Goal: Find specific page/section

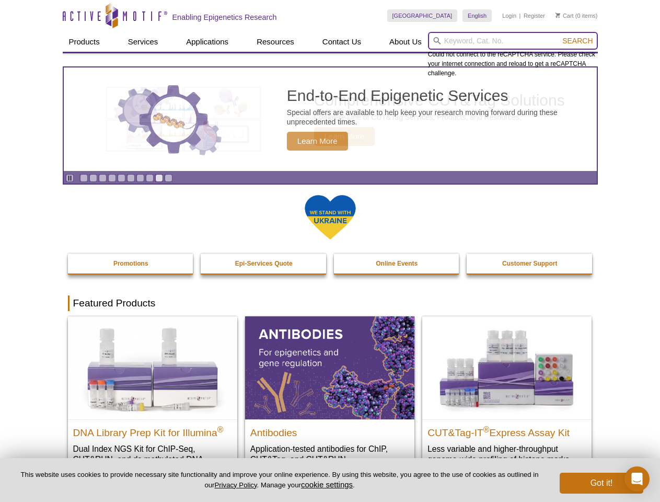
click at [513, 41] on input "search" at bounding box center [513, 41] width 170 height 18
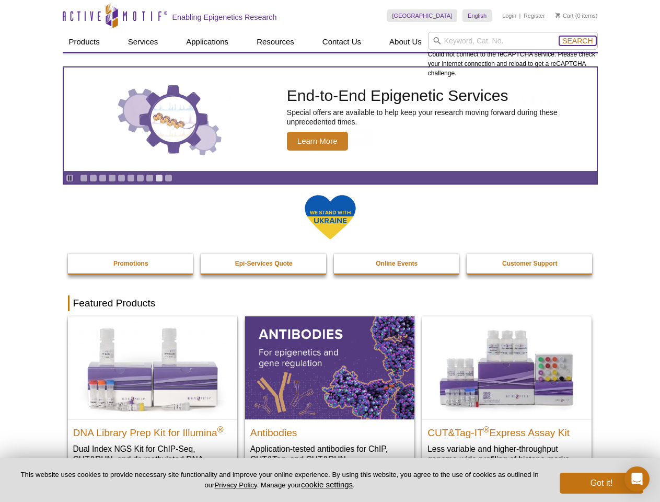
click at [577, 41] on span "Search" at bounding box center [577, 41] width 30 height 8
click at [69, 178] on icon "Pause" at bounding box center [69, 178] width 7 height 7
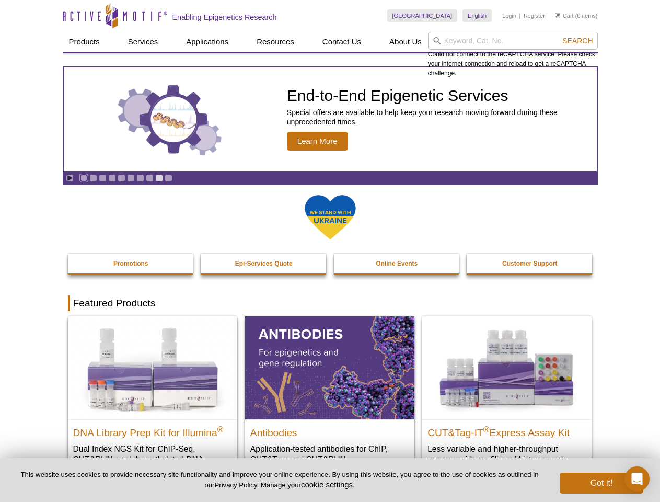
click at [84, 178] on link "Go to slide 1" at bounding box center [84, 178] width 8 height 8
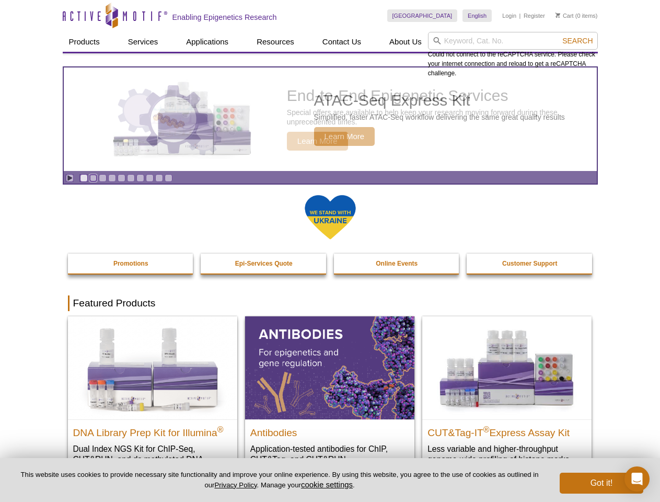
click at [93, 178] on link "Go to slide 2" at bounding box center [93, 178] width 8 height 8
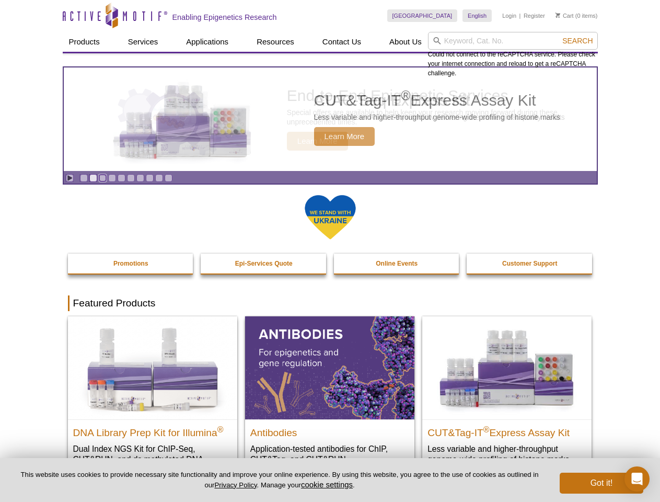
click at [102, 178] on link "Go to slide 3" at bounding box center [103, 178] width 8 height 8
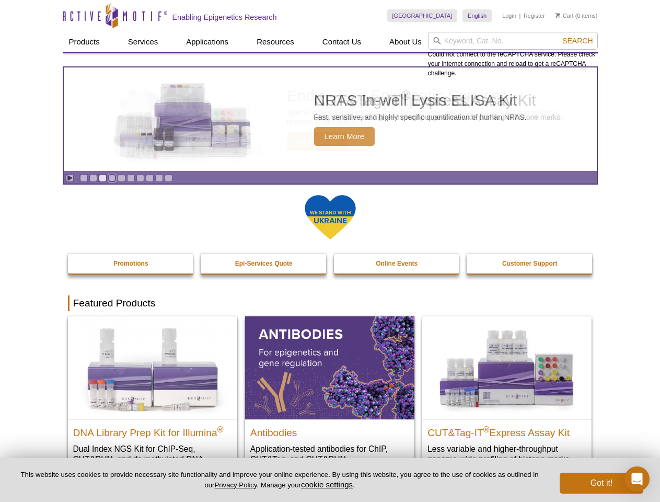
click at [112, 178] on link "Go to slide 4" at bounding box center [112, 178] width 8 height 8
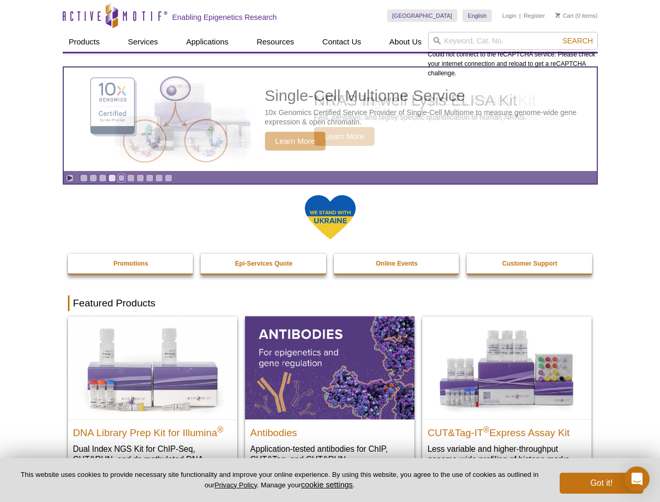
click at [121, 178] on link "Go to slide 5" at bounding box center [122, 178] width 8 height 8
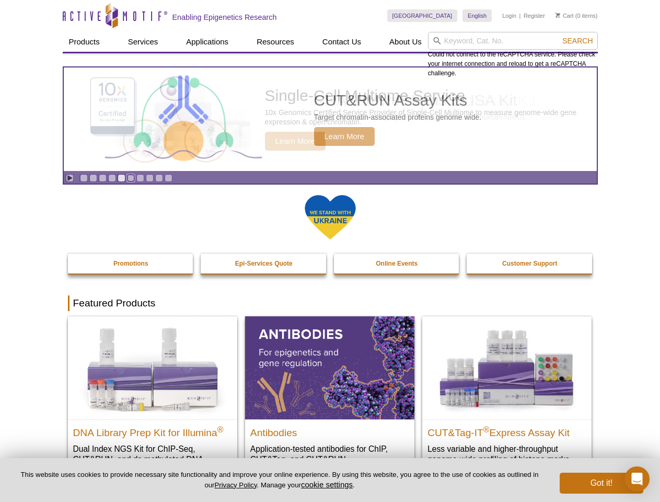
click at [131, 178] on link "Go to slide 6" at bounding box center [131, 178] width 8 height 8
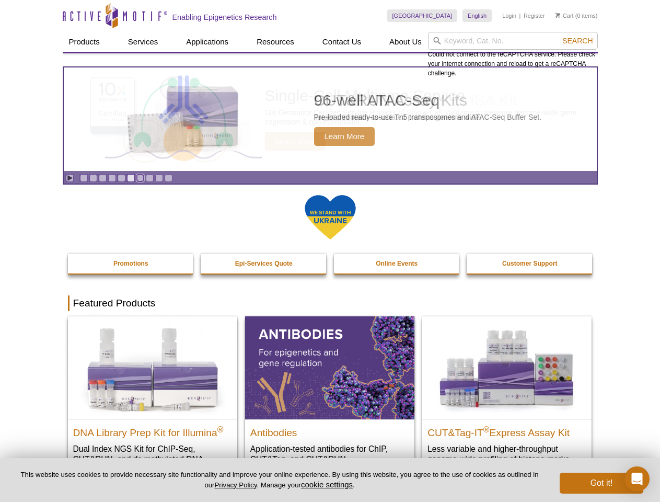
click at [140, 178] on link "Go to slide 7" at bounding box center [140, 178] width 8 height 8
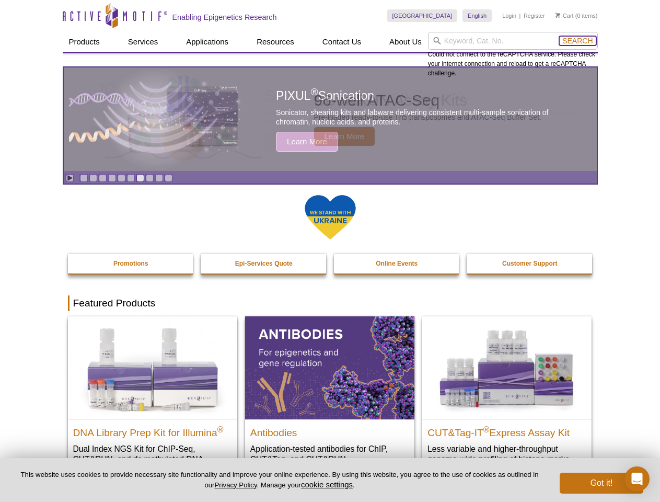
click at [577, 41] on span "Search" at bounding box center [577, 41] width 30 height 8
